Goal: Task Accomplishment & Management: Manage account settings

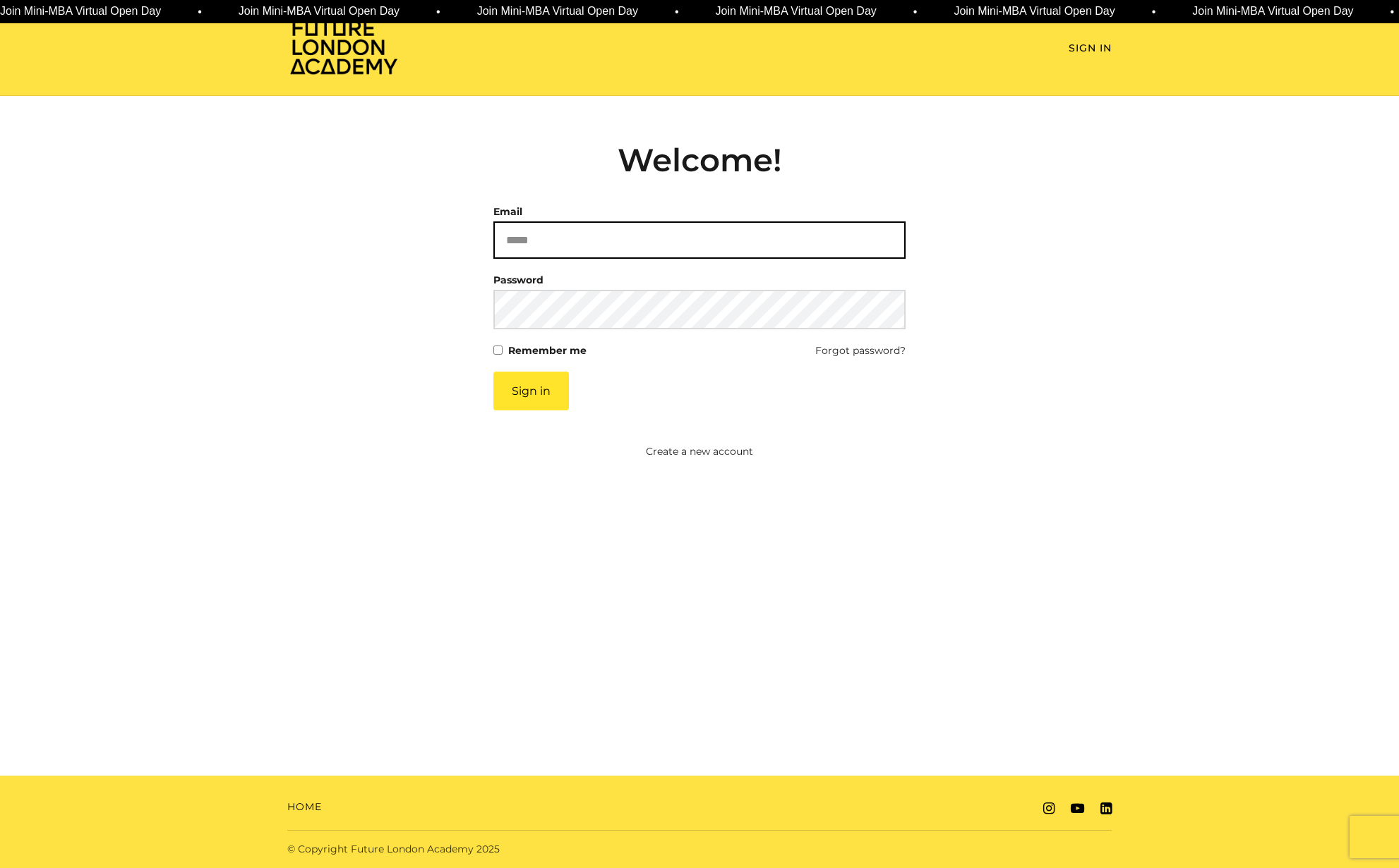
click at [668, 246] on input "Email" at bounding box center [700, 240] width 412 height 38
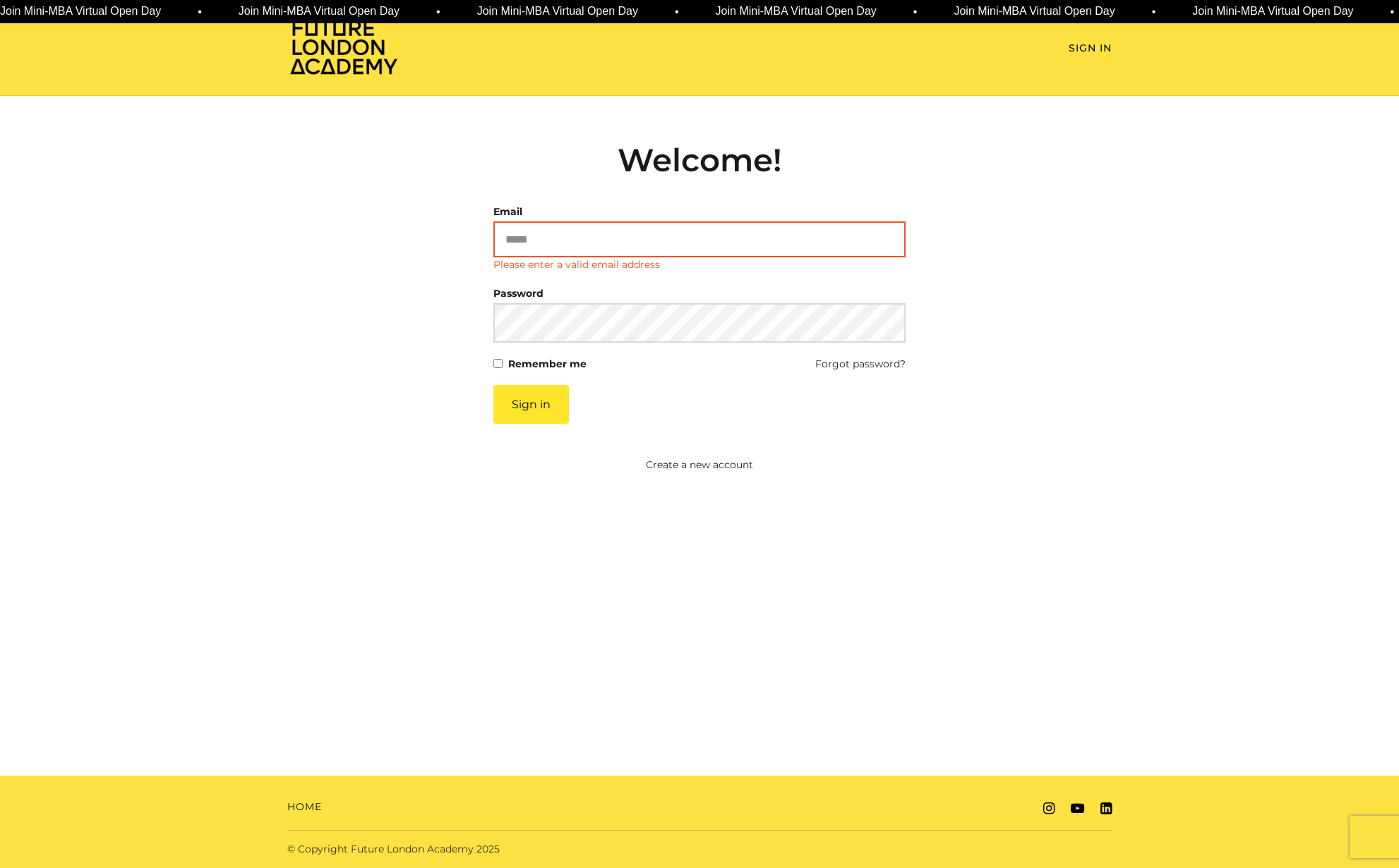
paste input "**********"
type input "**********"
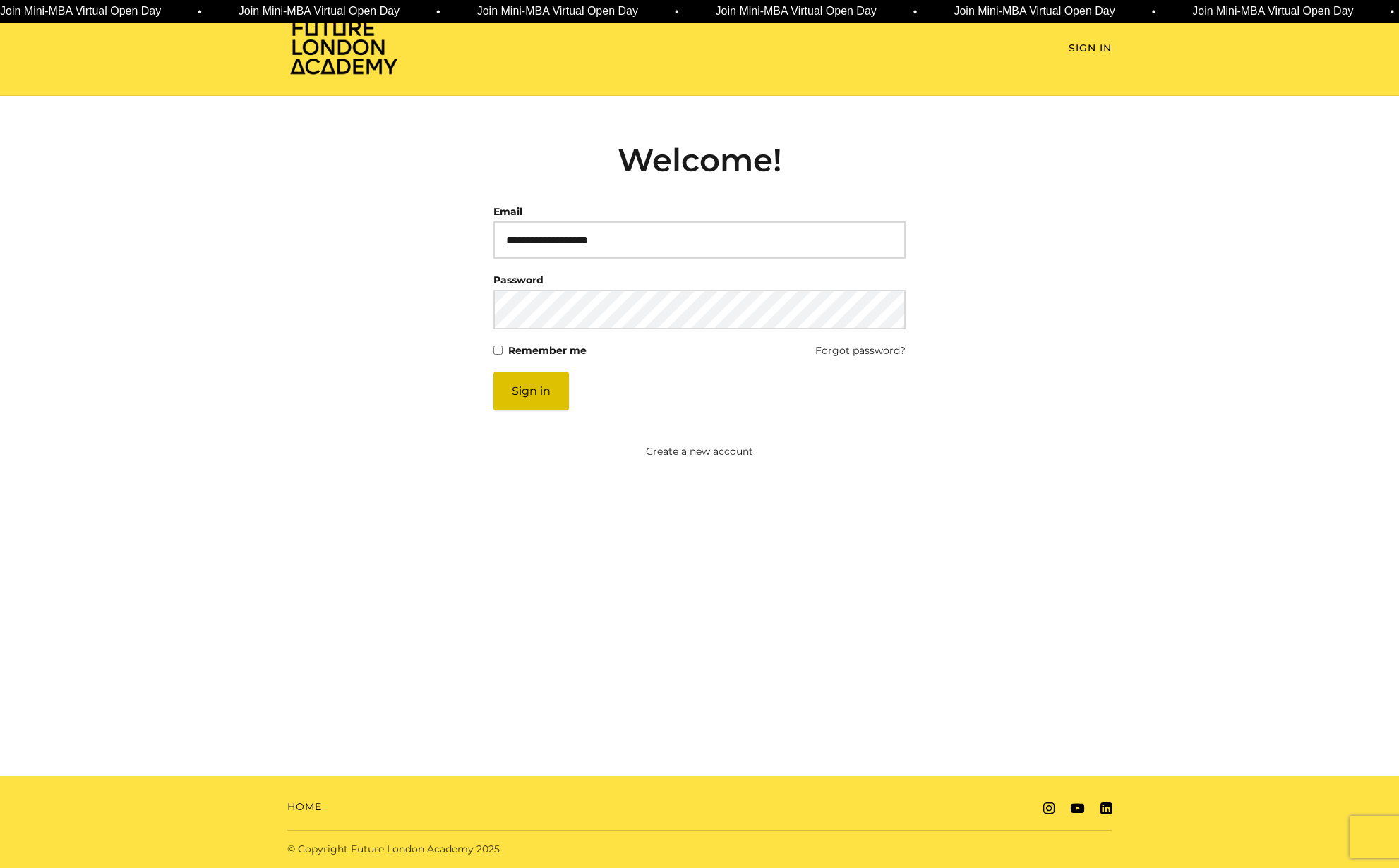
click at [543, 384] on button "Sign in" at bounding box center [531, 390] width 75 height 38
